Goal: Transaction & Acquisition: Purchase product/service

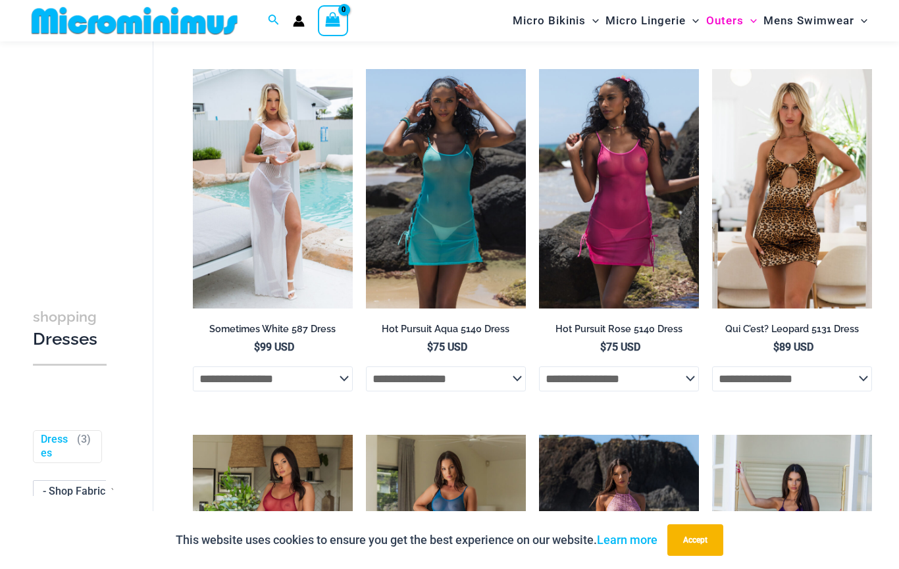
scroll to position [126, 0]
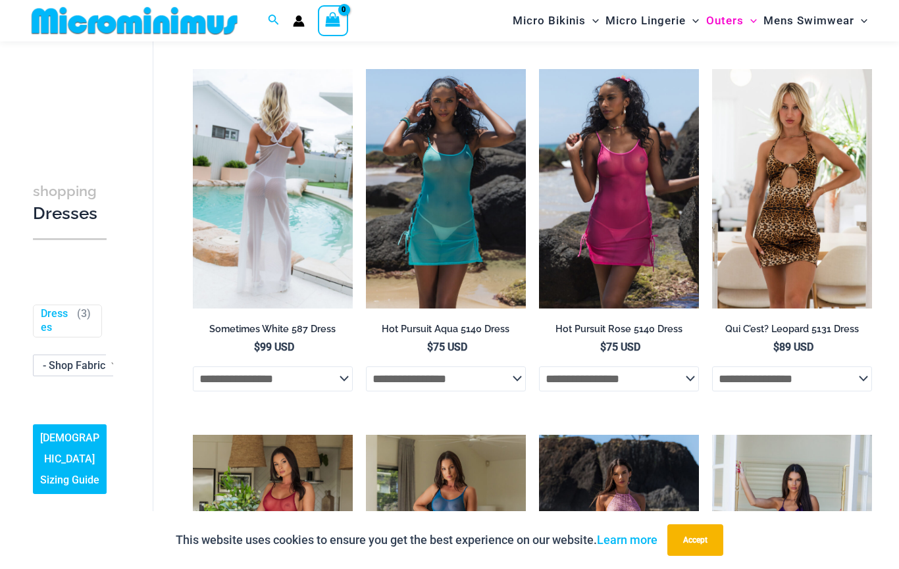
click at [276, 196] on img at bounding box center [273, 189] width 160 height 240
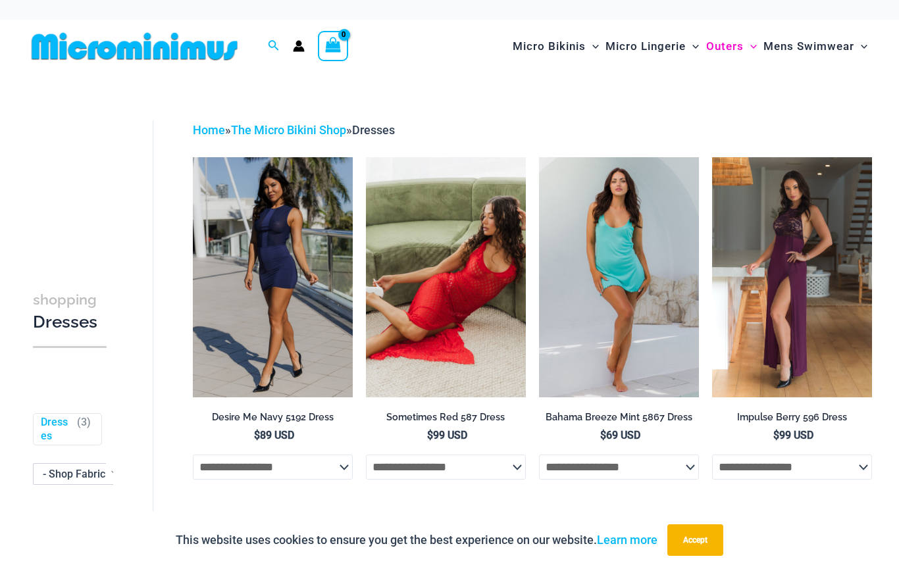
scroll to position [443, 0]
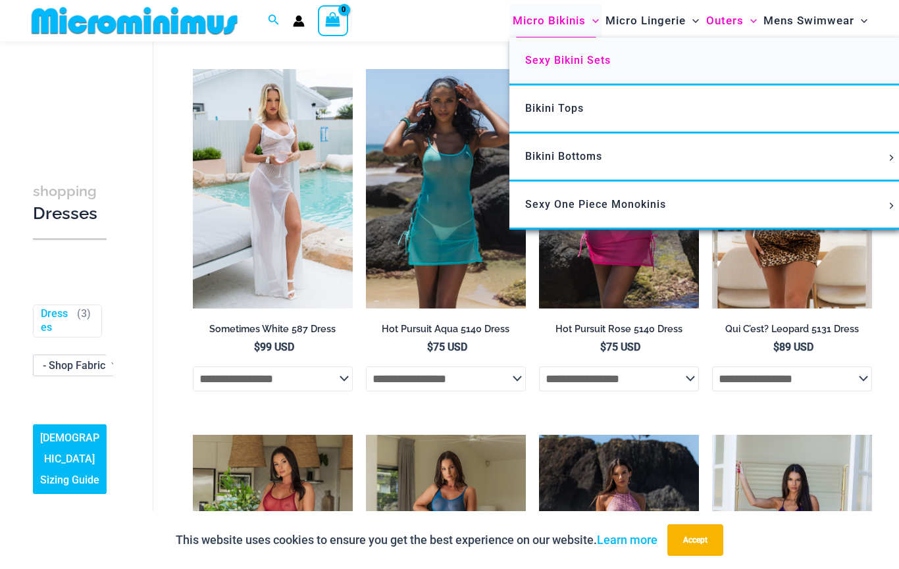
click at [558, 63] on span "Sexy Bikini Sets" at bounding box center [568, 60] width 86 height 13
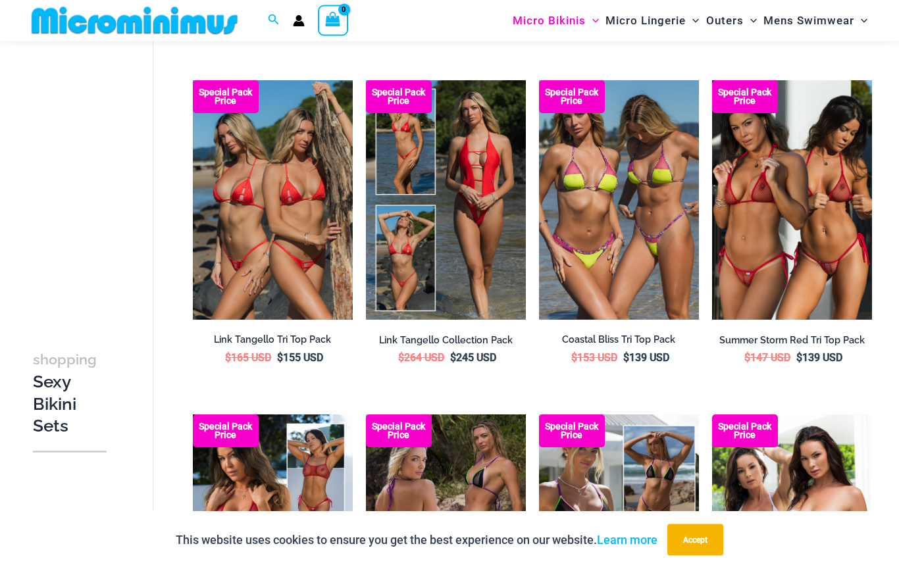
scroll to position [750, 0]
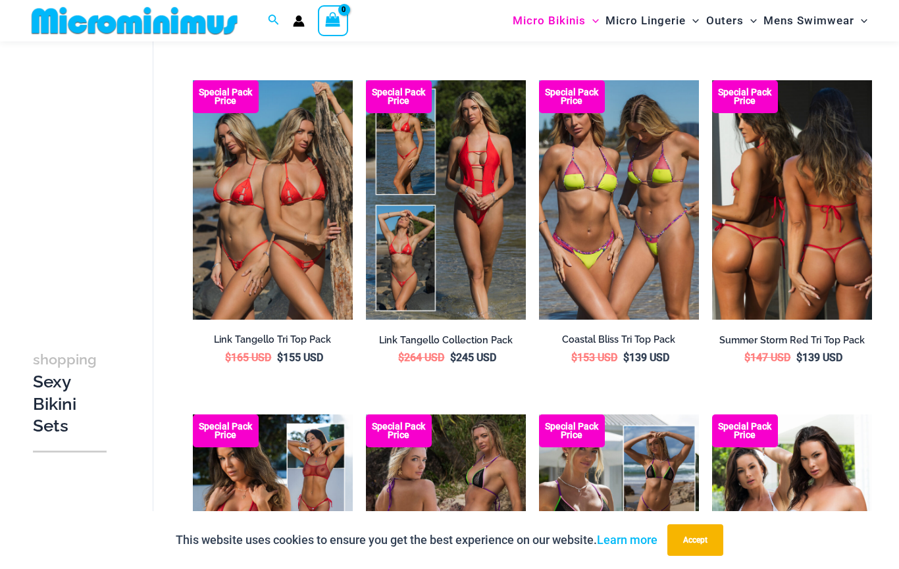
click at [809, 271] on img at bounding box center [792, 200] width 160 height 240
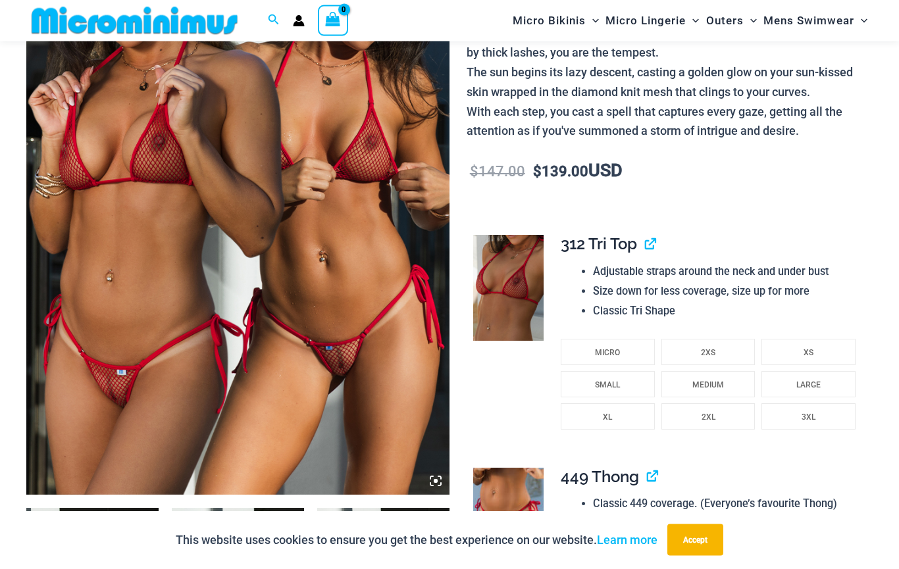
scroll to position [260, 0]
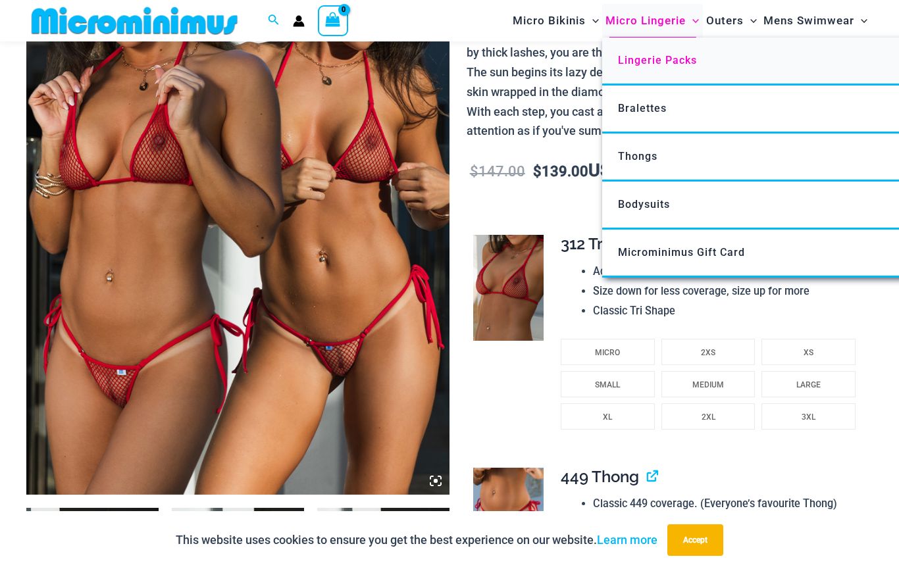
click at [623, 65] on span "Lingerie Packs" at bounding box center [657, 60] width 79 height 13
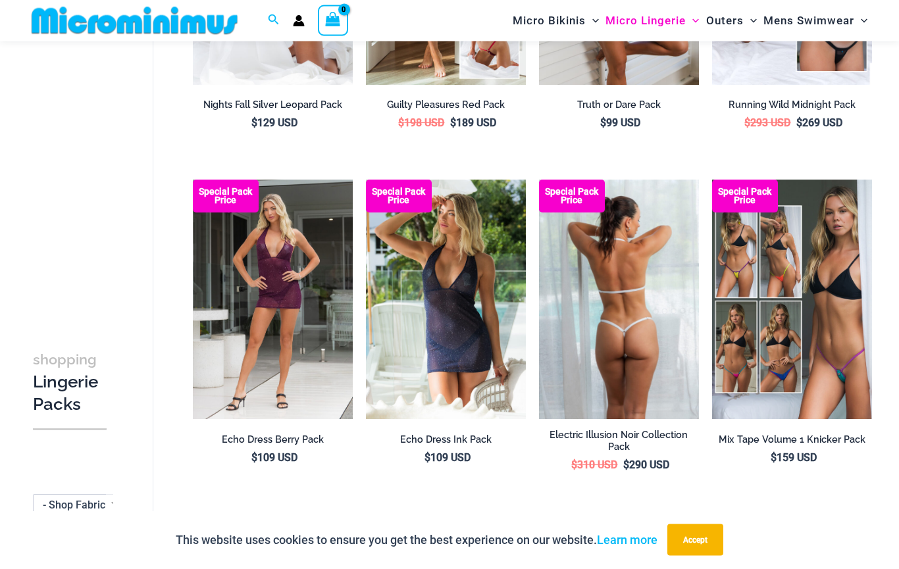
scroll to position [301, 0]
click at [662, 301] on img at bounding box center [619, 300] width 160 height 240
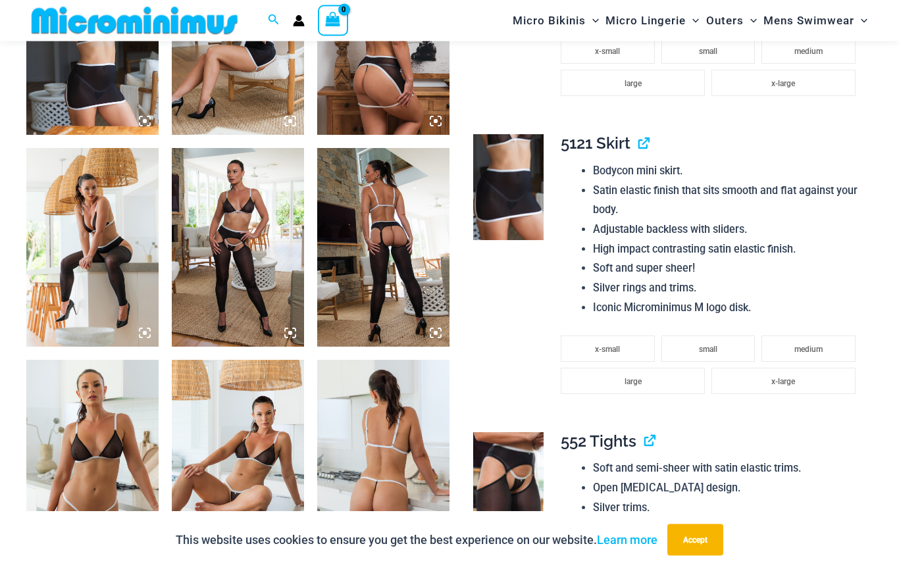
scroll to position [1278, 0]
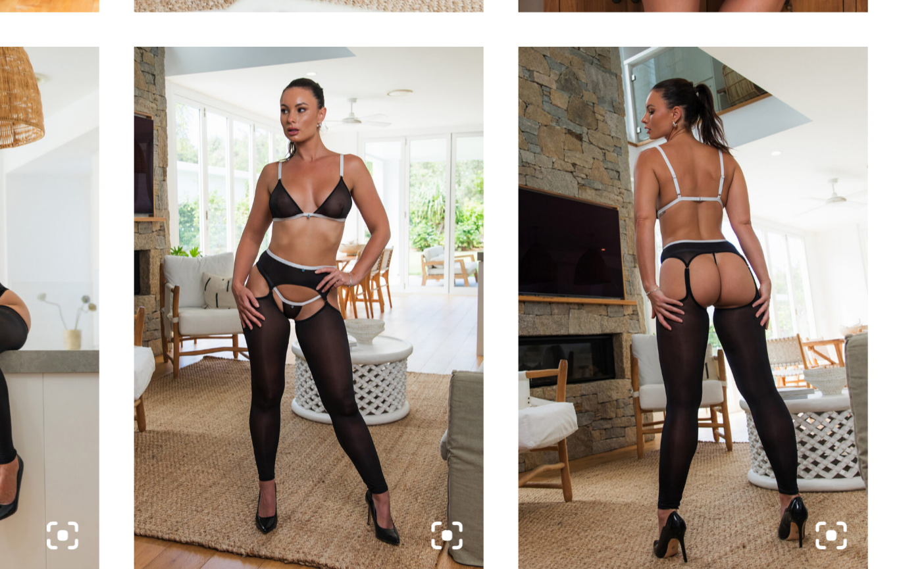
click at [284, 303] on icon at bounding box center [290, 309] width 12 height 12
click at [288, 307] on icon at bounding box center [290, 309] width 4 height 4
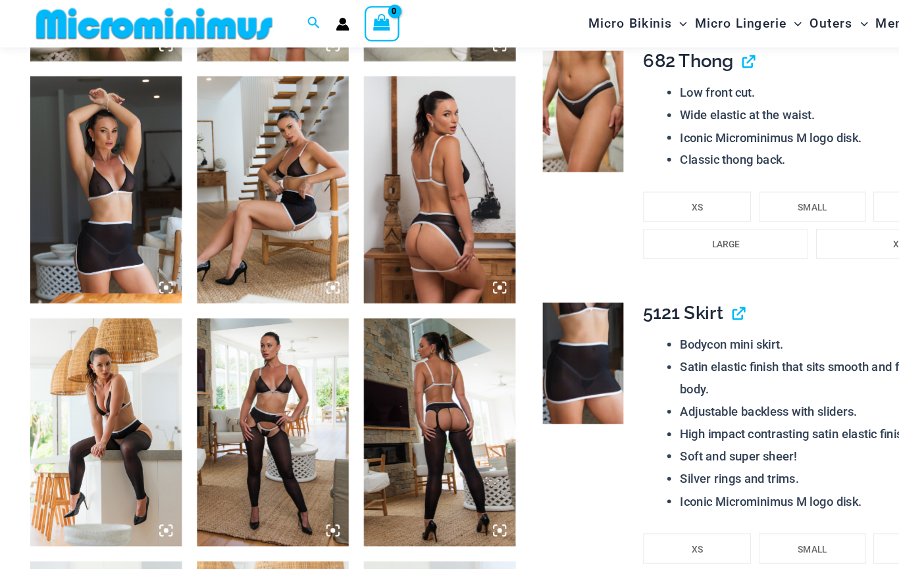
scroll to position [1125, 0]
